Goal: Transaction & Acquisition: Purchase product/service

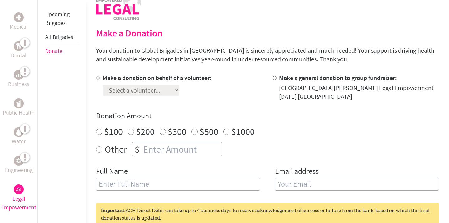
scroll to position [139, 0]
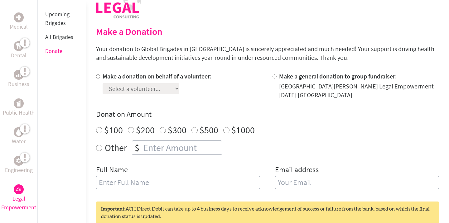
click at [226, 130] on input "$1000" at bounding box center [226, 130] width 6 height 6
radio input "true"
click at [100, 79] on div at bounding box center [99, 85] width 7 height 27
click at [98, 78] on input "Make a donation on behalf of a volunteer:" at bounding box center [98, 77] width 4 height 4
radio input "true"
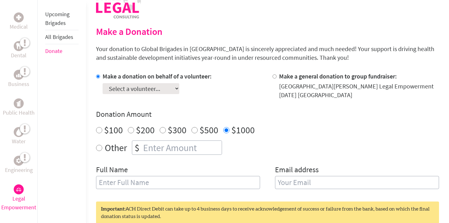
click at [127, 91] on select "Select a volunteer... [PERSON_NAME] [PERSON_NAME] [PERSON_NAME] [PERSON_NAME] […" at bounding box center [141, 88] width 77 height 11
select select "AD67C59C-46C8-11F0-B8AC-42010A400003"
click at [103, 83] on select "Select a volunteer... [PERSON_NAME] [PERSON_NAME] [PERSON_NAME] [PERSON_NAME] […" at bounding box center [141, 88] width 77 height 11
click at [212, 105] on div "Make a donation on behalf of a volunteer: Select a volunteer... [PERSON_NAME] […" at bounding box center [267, 134] width 343 height 125
click at [159, 183] on input "text" at bounding box center [178, 182] width 164 height 13
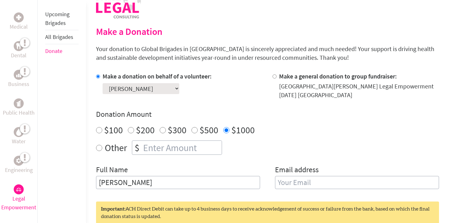
type input "[PERSON_NAME]"
click at [324, 138] on div "Donation Amount $100 $200 $300 $500 $1000 Other $" at bounding box center [267, 133] width 343 height 46
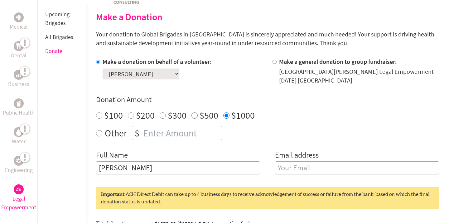
scroll to position [161, 0]
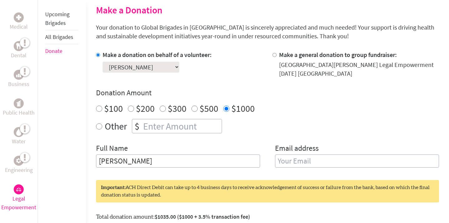
click at [309, 165] on input "email" at bounding box center [357, 161] width 164 height 13
click at [256, 135] on div "Make a donation on behalf of a volunteer: Select a volunteer... [PERSON_NAME] […" at bounding box center [267, 113] width 343 height 125
click at [303, 160] on input "email" at bounding box center [357, 161] width 164 height 13
type input "[EMAIL_ADDRESS][DOMAIN_NAME]"
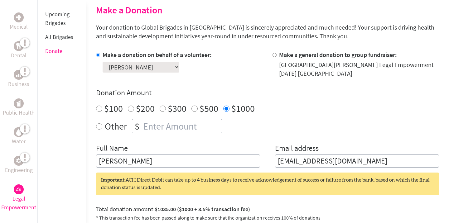
click at [299, 102] on div "Donation Amount $100 $200 $300 $500 $1000 Other $" at bounding box center [267, 111] width 343 height 46
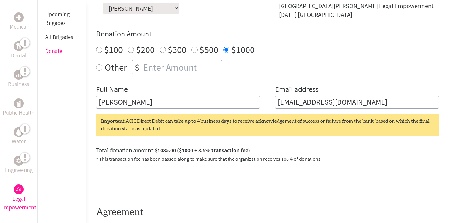
scroll to position [328, 0]
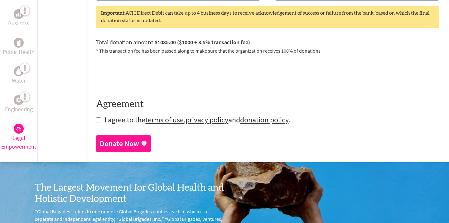
click at [101, 120] on form "Make a donation on behalf of a volunteer: Select a volunteer... [PERSON_NAME] […" at bounding box center [267, 4] width 343 height 242
click at [96, 120] on input "checkbox" at bounding box center [98, 120] width 5 height 5
checkbox input "true"
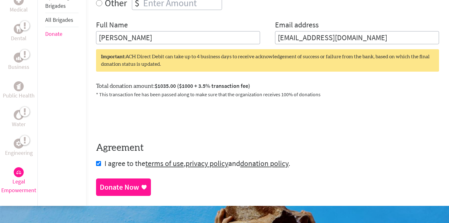
scroll to position [286, 0]
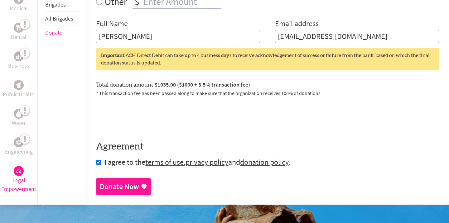
click at [134, 185] on div "Donate Now" at bounding box center [119, 187] width 39 height 10
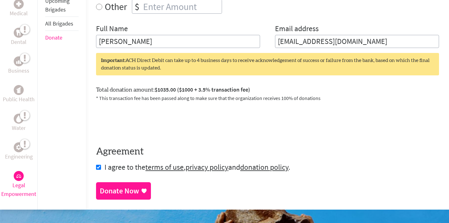
scroll to position [282, 0]
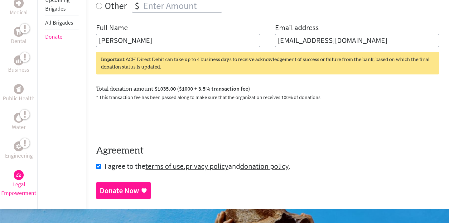
click at [113, 193] on div "Donate Now" at bounding box center [119, 191] width 39 height 10
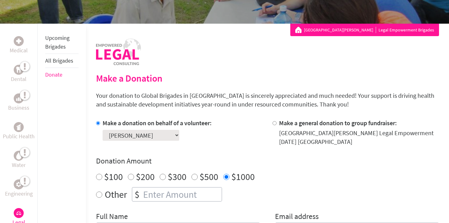
scroll to position [221, 0]
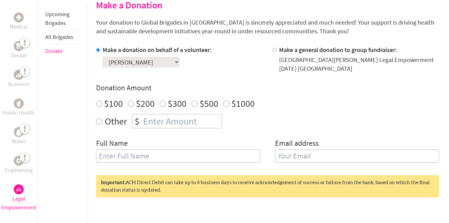
scroll to position [167, 0]
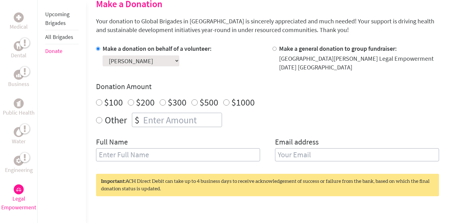
click at [229, 100] on div "$1000" at bounding box center [239, 102] width 32 height 11
click at [227, 101] on input "$1000" at bounding box center [226, 103] width 6 height 6
radio input "true"
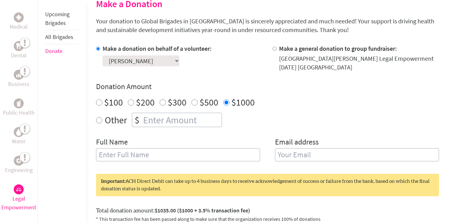
click at [188, 153] on input "text" at bounding box center [178, 155] width 164 height 13
type input "[PERSON_NAME]"
type input "[EMAIL_ADDRESS][DOMAIN_NAME]"
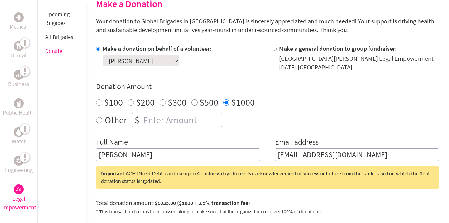
click at [231, 69] on div "Make a donation on behalf of a volunteer: Select a volunteer... [PERSON_NAME] […" at bounding box center [179, 57] width 167 height 27
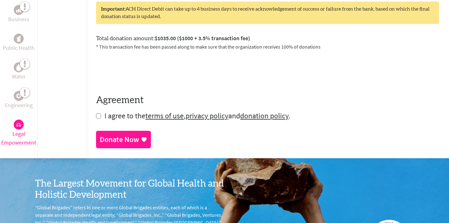
scroll to position [333, 0]
click at [128, 116] on span "I agree to the terms of use , privacy policy and donation policy ." at bounding box center [198, 116] width 186 height 10
click at [98, 116] on input "checkbox" at bounding box center [98, 115] width 5 height 5
checkbox input "true"
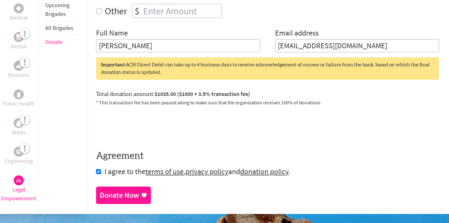
scroll to position [278, 0]
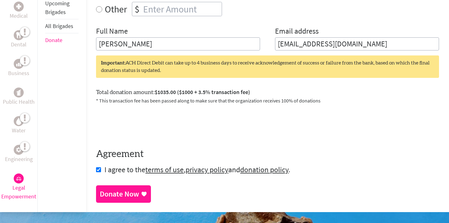
click at [112, 195] on div "Donate Now" at bounding box center [119, 194] width 39 height 10
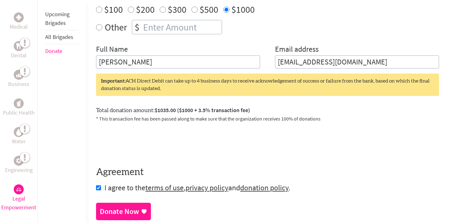
scroll to position [274, 0]
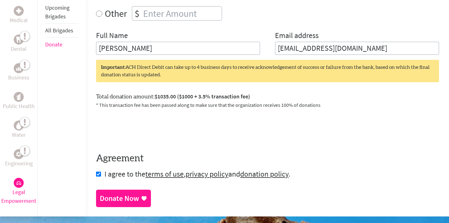
click at [117, 198] on div "Donate Now" at bounding box center [119, 199] width 39 height 10
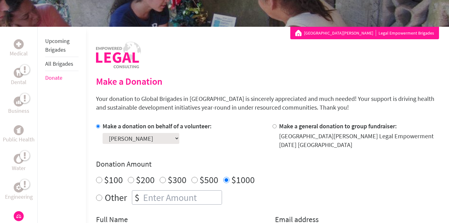
scroll to position [91, 0]
